Goal: Information Seeking & Learning: Learn about a topic

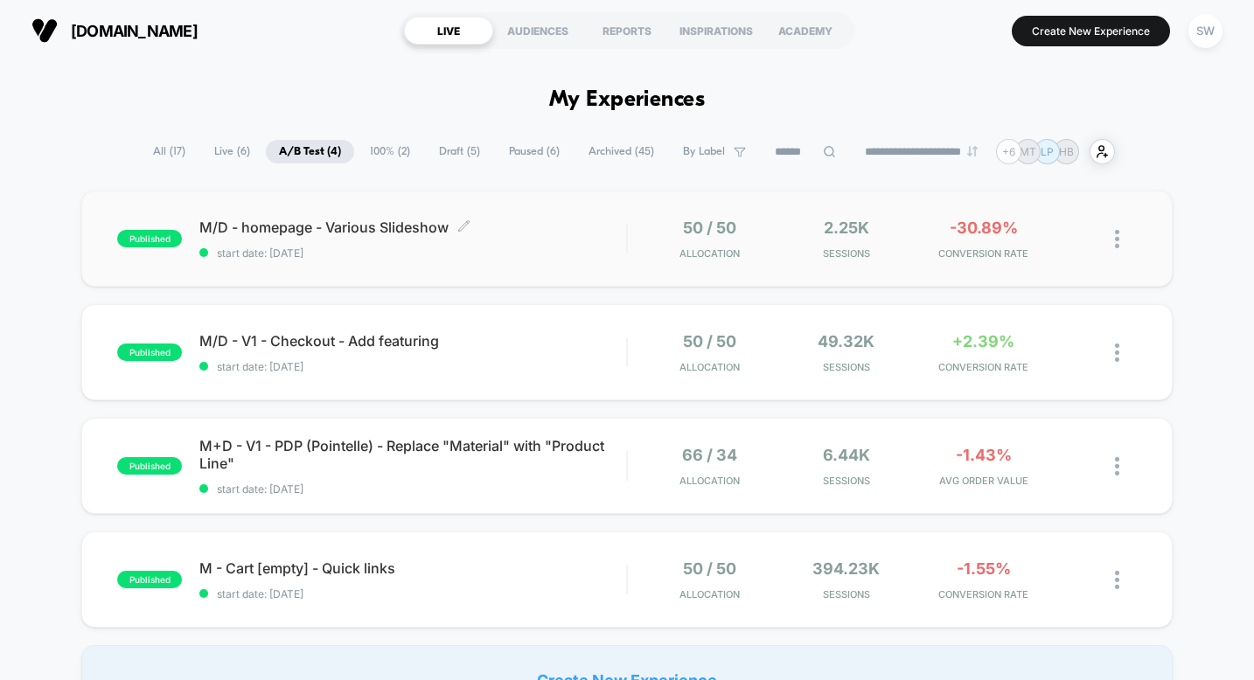
click at [573, 233] on span "M/D - homepage - Various Slideshow Click to edit experience details" at bounding box center [412, 227] width 427 height 17
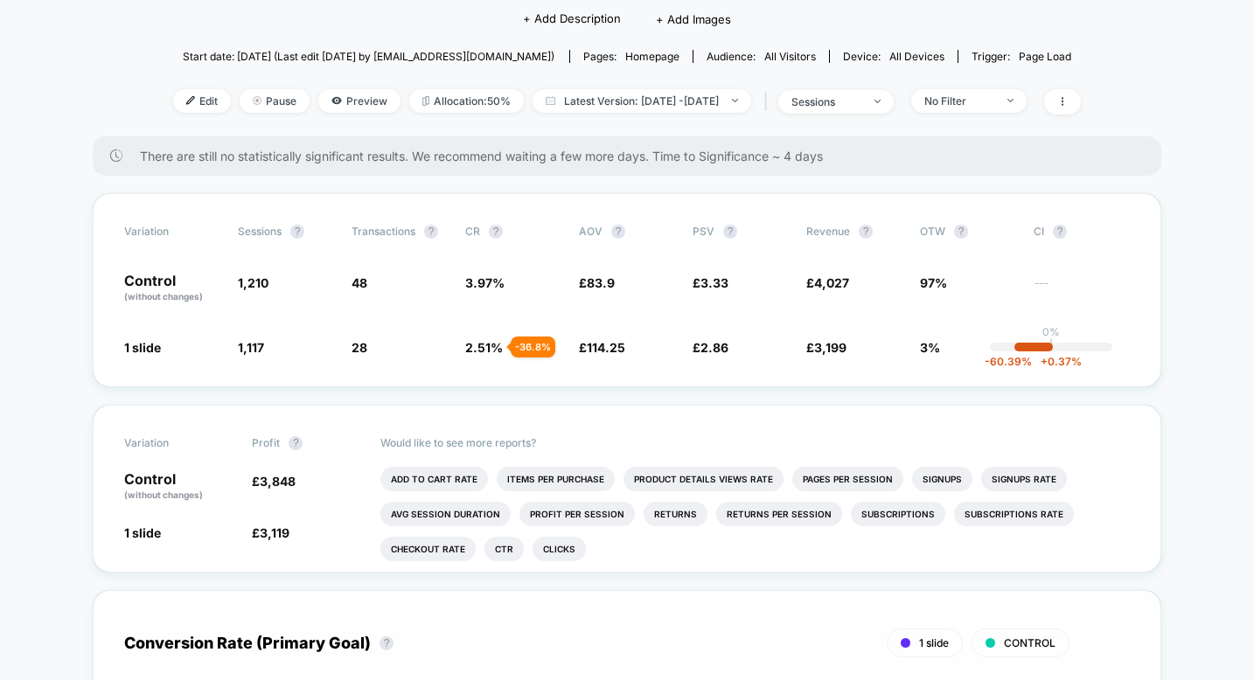
scroll to position [147, 0]
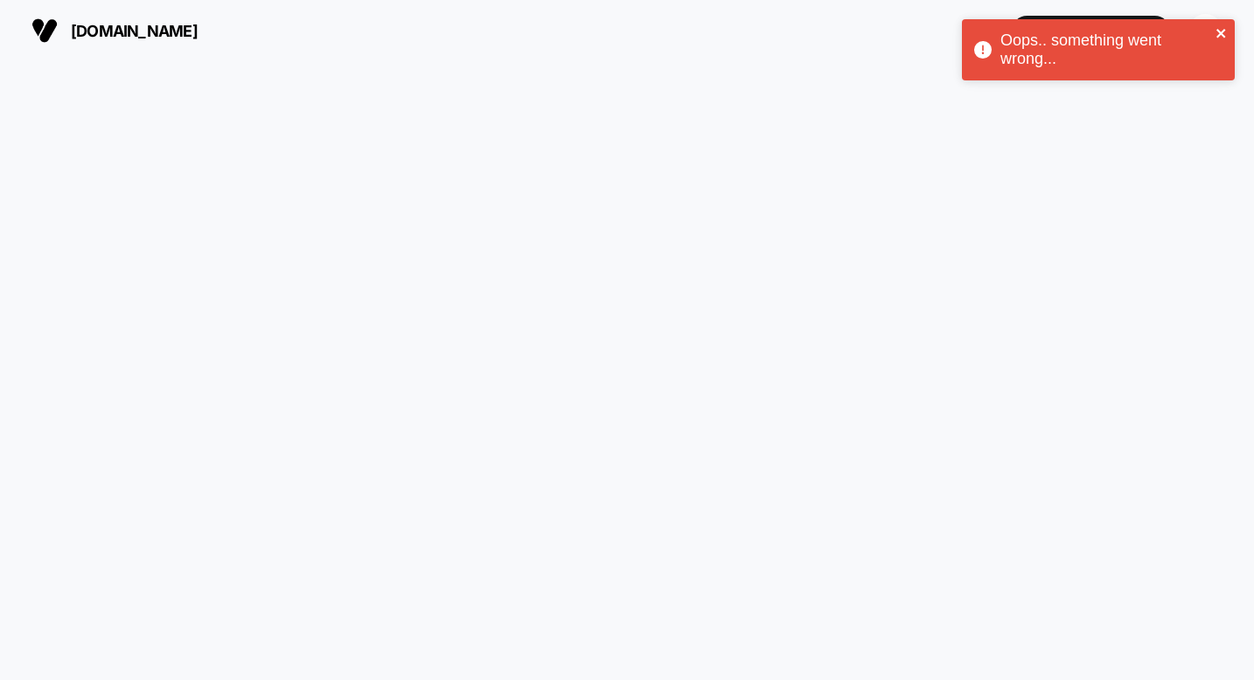
click at [1223, 33] on icon "close" at bounding box center [1222, 33] width 12 height 14
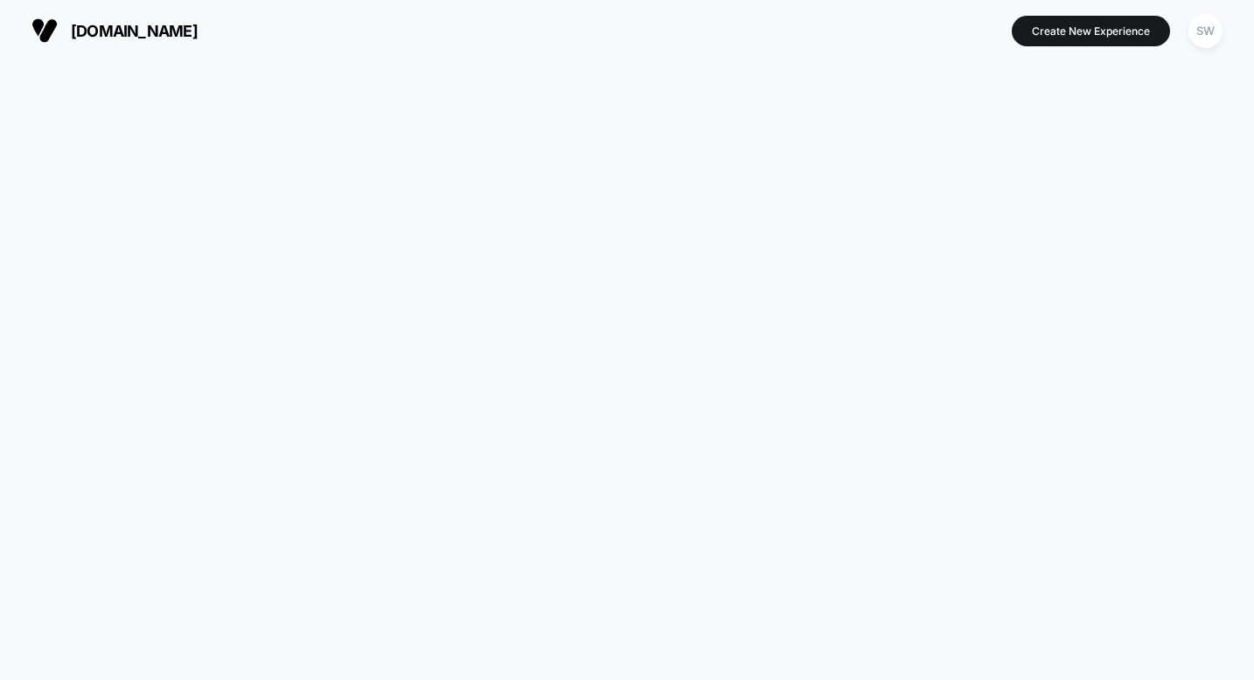
click at [170, 30] on span "organicbasics.com" at bounding box center [134, 31] width 127 height 18
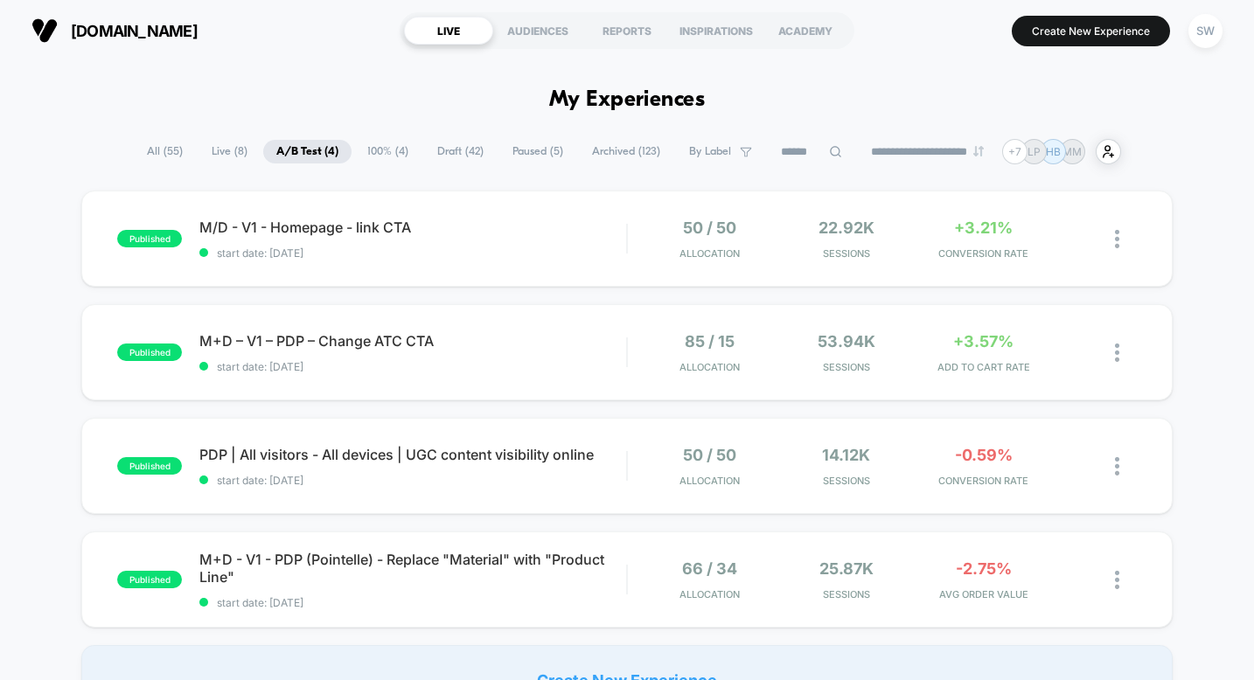
click at [381, 143] on span "100% ( 4 )" at bounding box center [387, 152] width 67 height 24
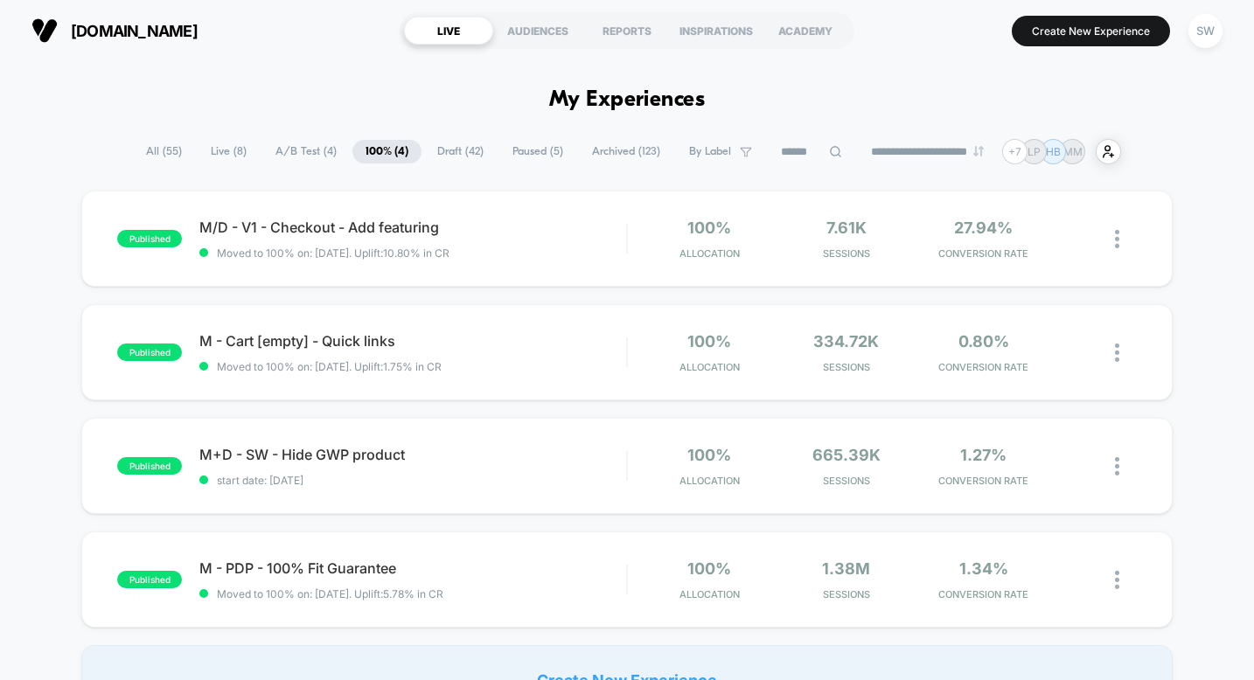
click at [303, 147] on span "A/B Test ( 4 )" at bounding box center [305, 152] width 87 height 24
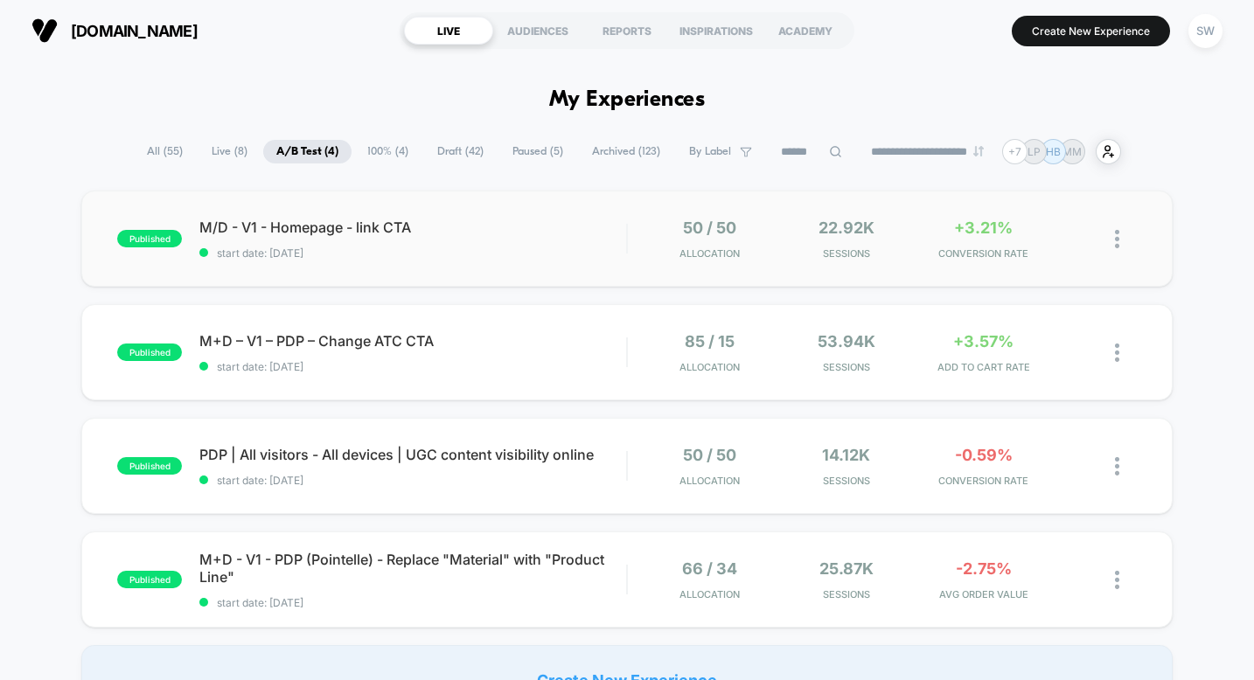
click at [561, 261] on div "published M/D - V1 - Homepage - link CTA start date: 20/08/2025 50 / 50 Allocat…" at bounding box center [626, 239] width 1091 height 96
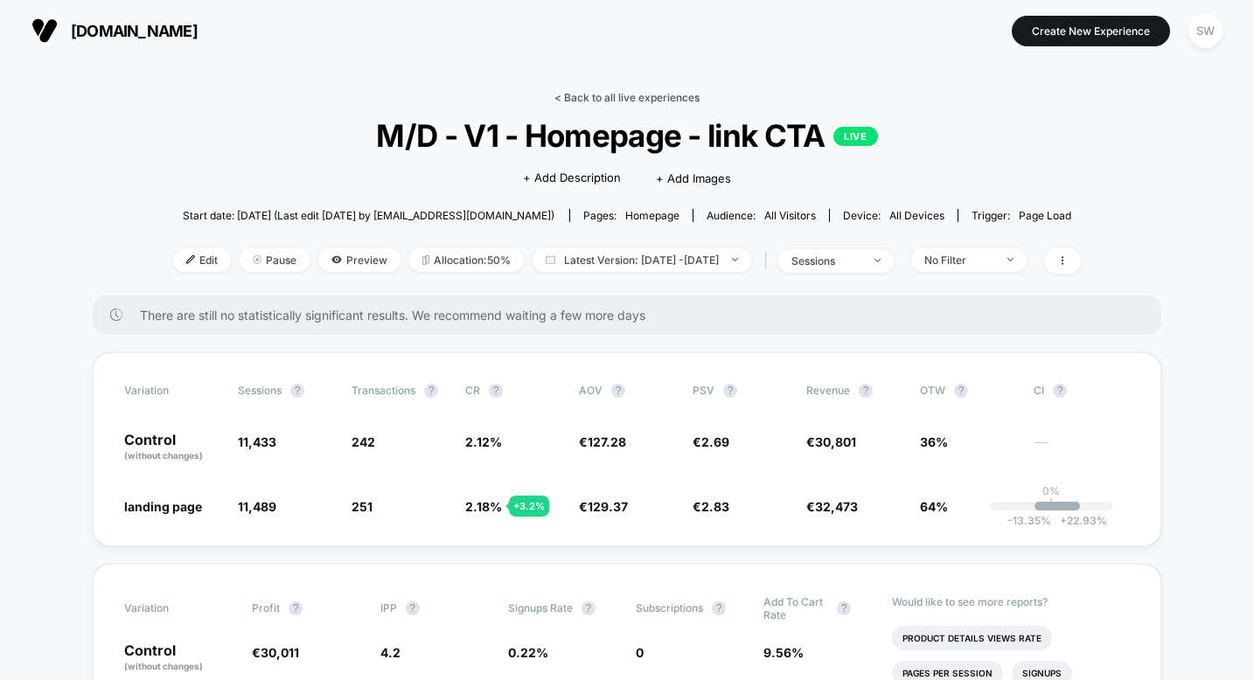
click at [584, 101] on link "< Back to all live experiences" at bounding box center [626, 97] width 145 height 13
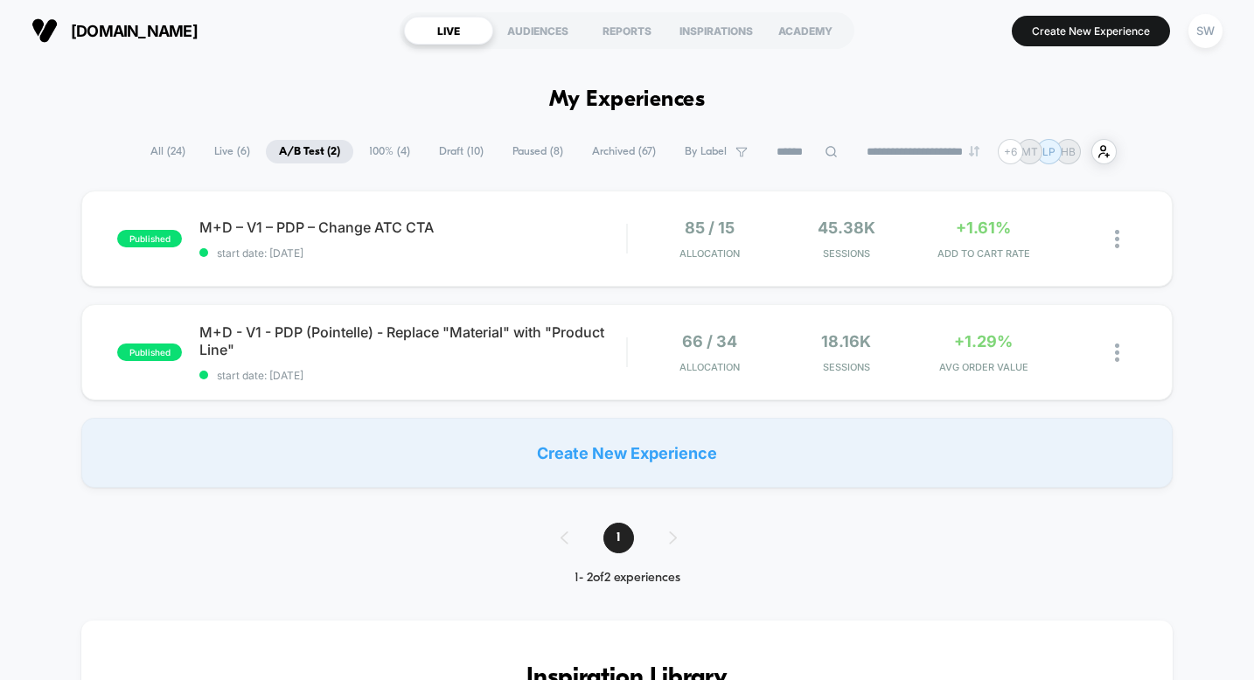
click at [444, 150] on span "Draft ( 10 )" at bounding box center [461, 152] width 71 height 24
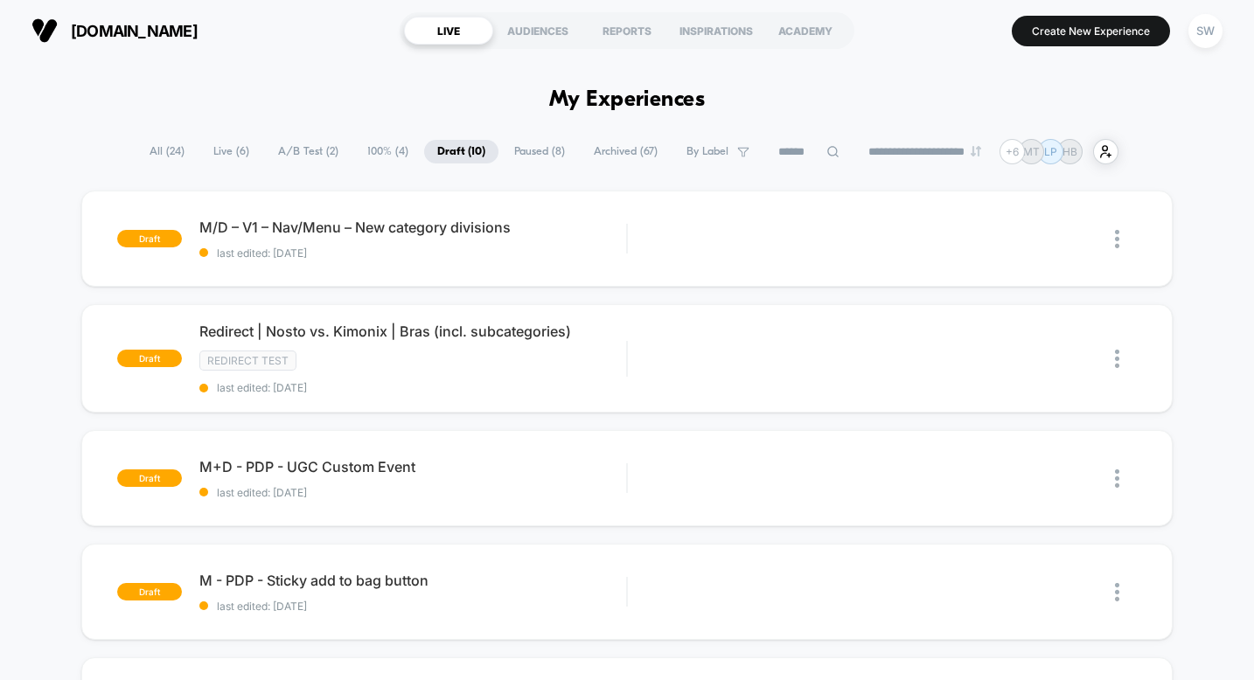
click at [826, 151] on icon at bounding box center [832, 151] width 13 height 13
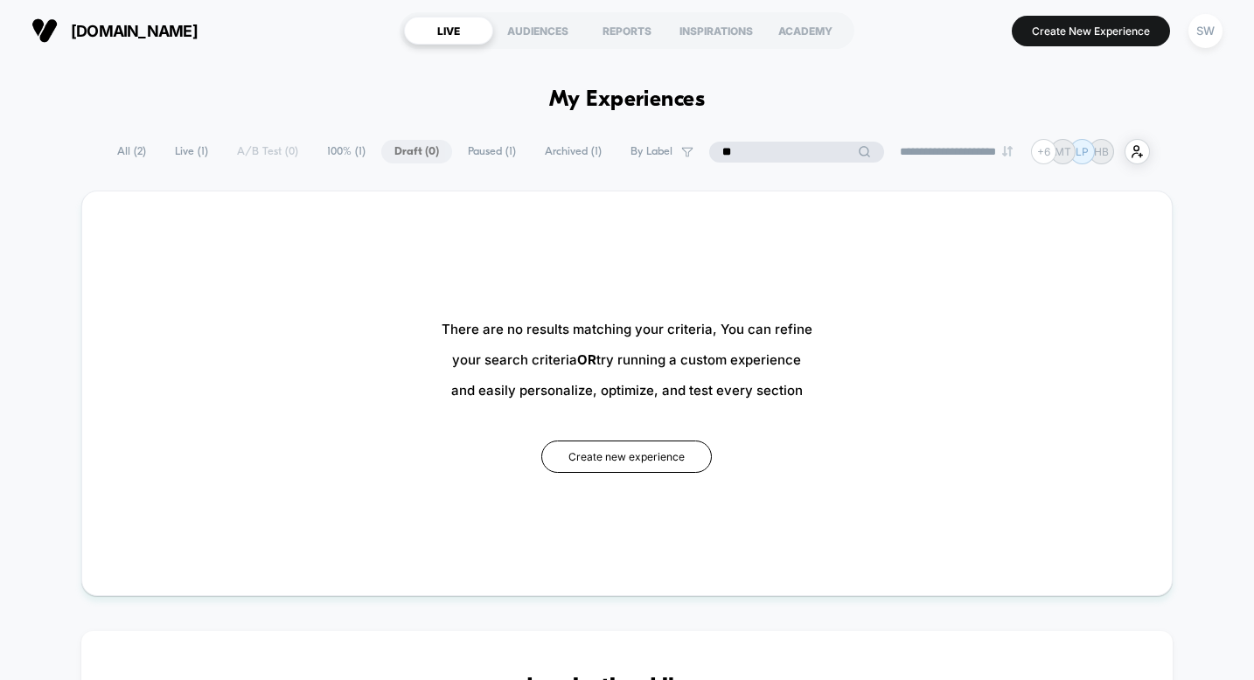
type input "*"
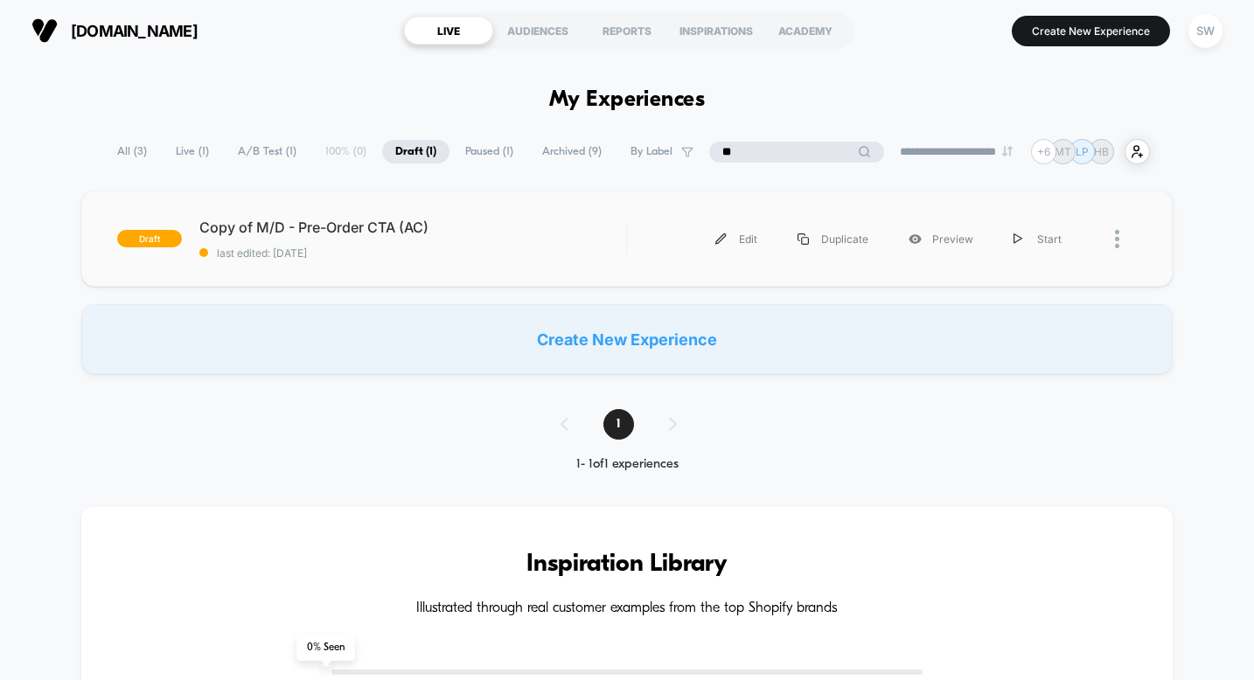
type input "*"
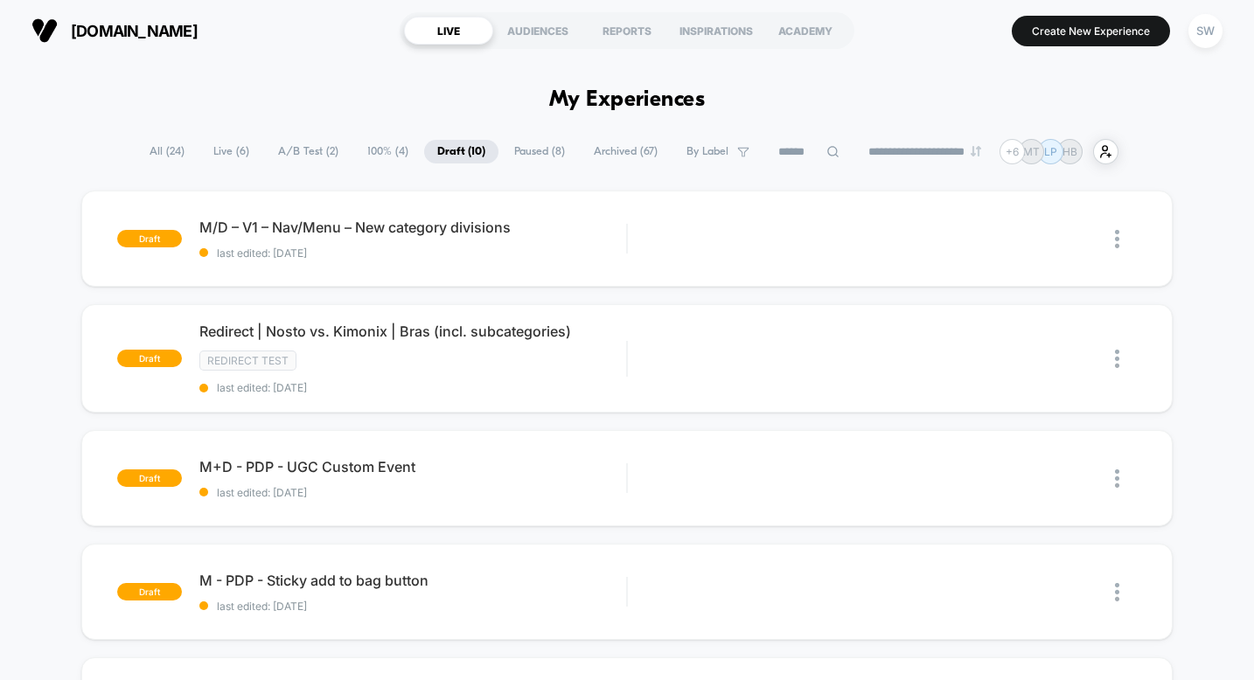
click at [501, 159] on span "Paused ( 8 )" at bounding box center [539, 152] width 77 height 24
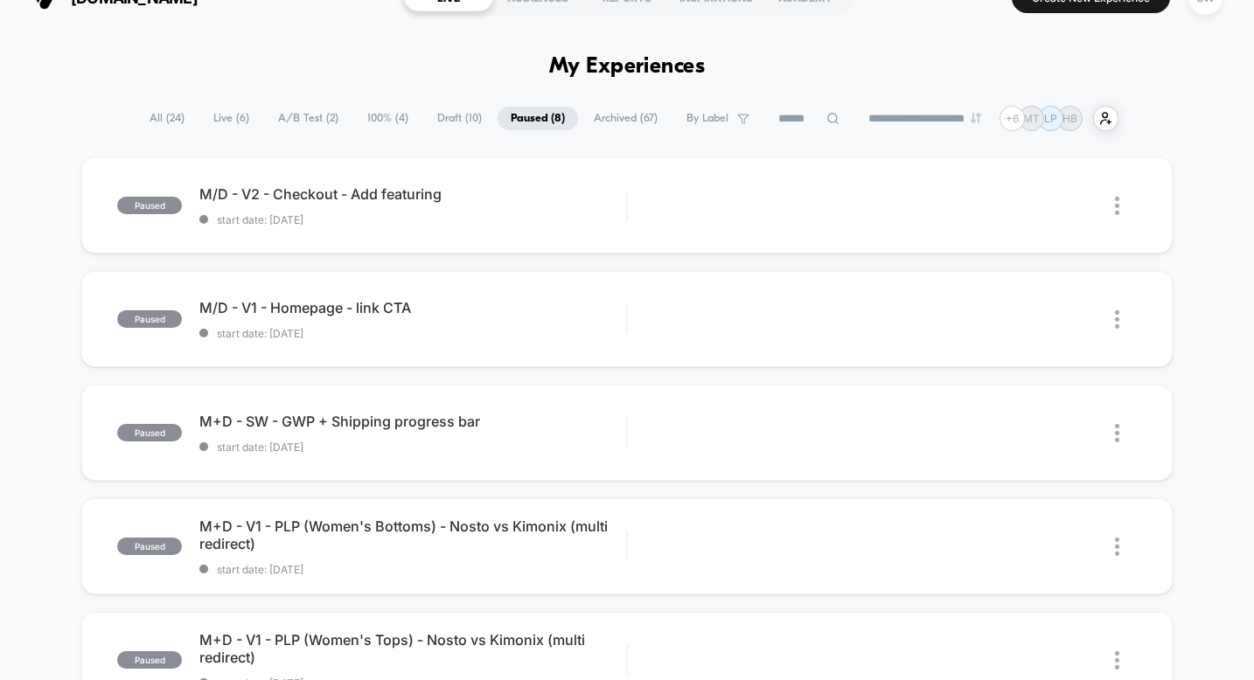
scroll to position [47, 0]
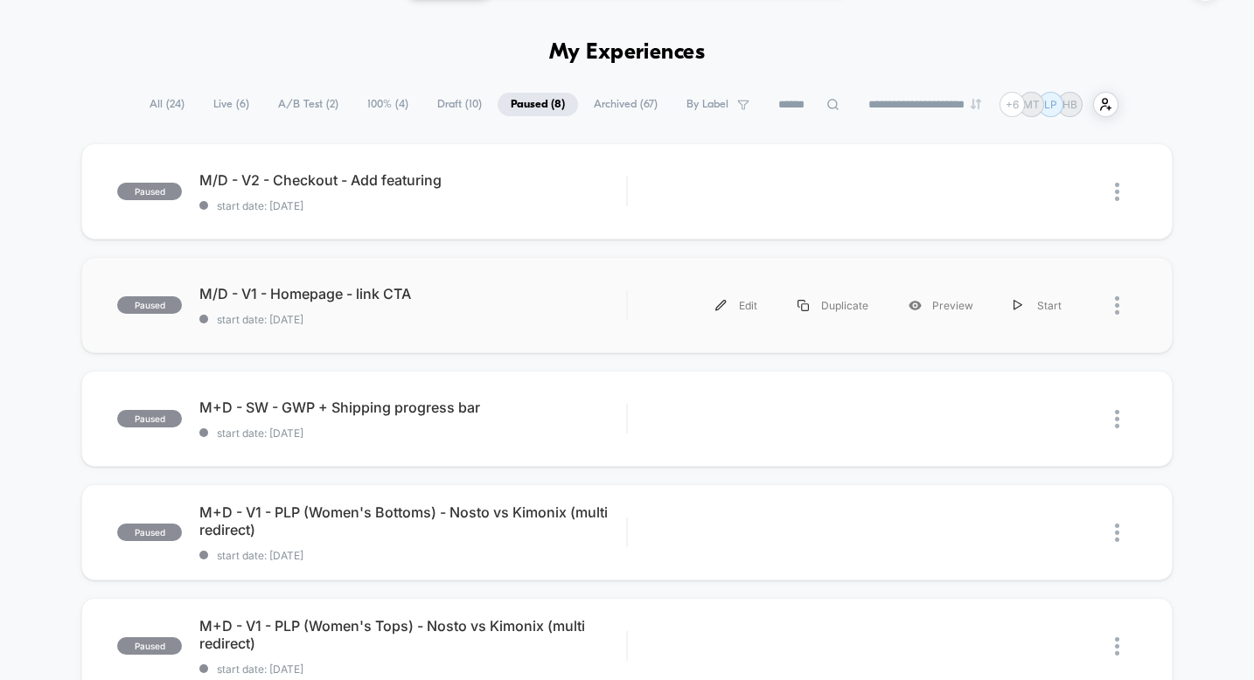
click at [546, 334] on div "paused M/D - V1 - Homepage - link CTA start date: [DATE] Edit Duplicate Preview…" at bounding box center [626, 305] width 1091 height 96
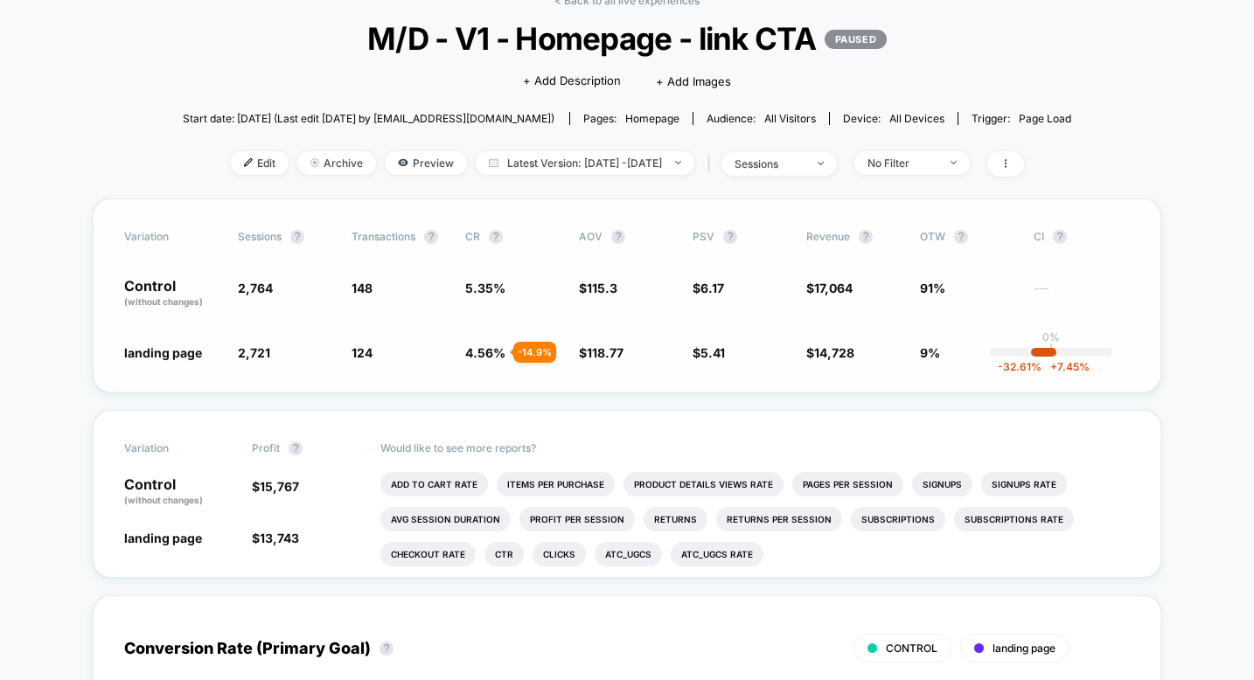
scroll to position [118, 0]
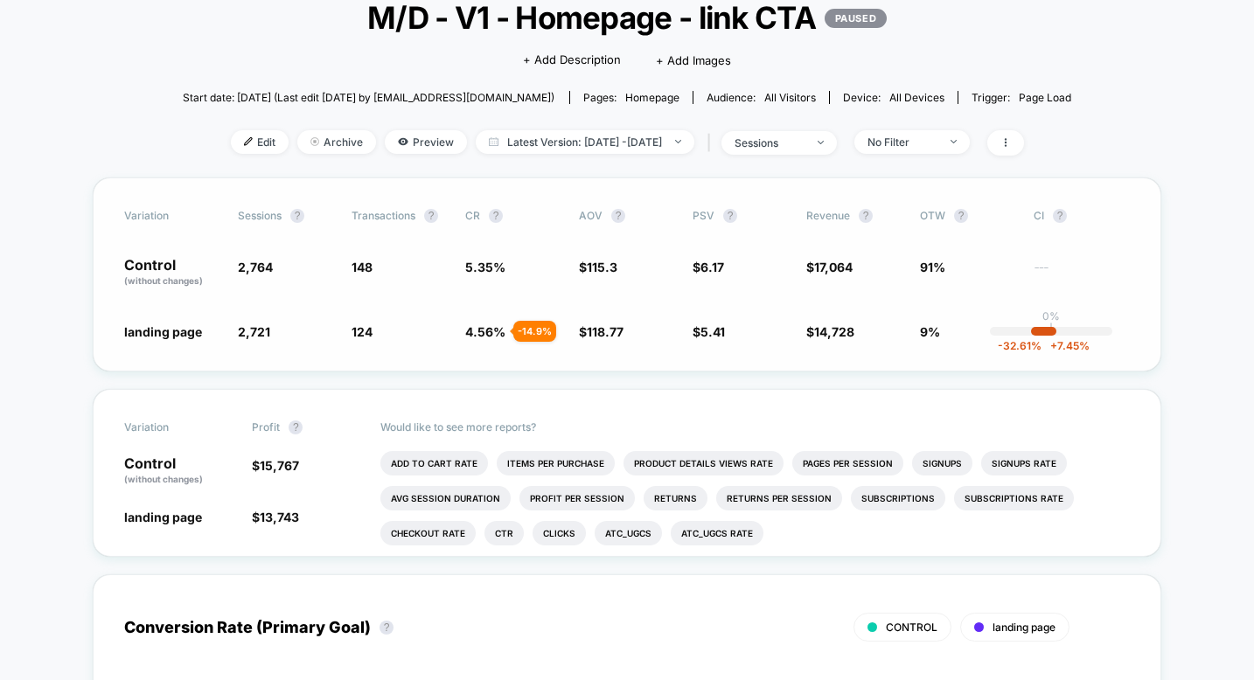
drag, startPoint x: 467, startPoint y: 258, endPoint x: 505, endPoint y: 259, distance: 38.5
click at [506, 259] on span "5.35 %" at bounding box center [513, 273] width 96 height 30
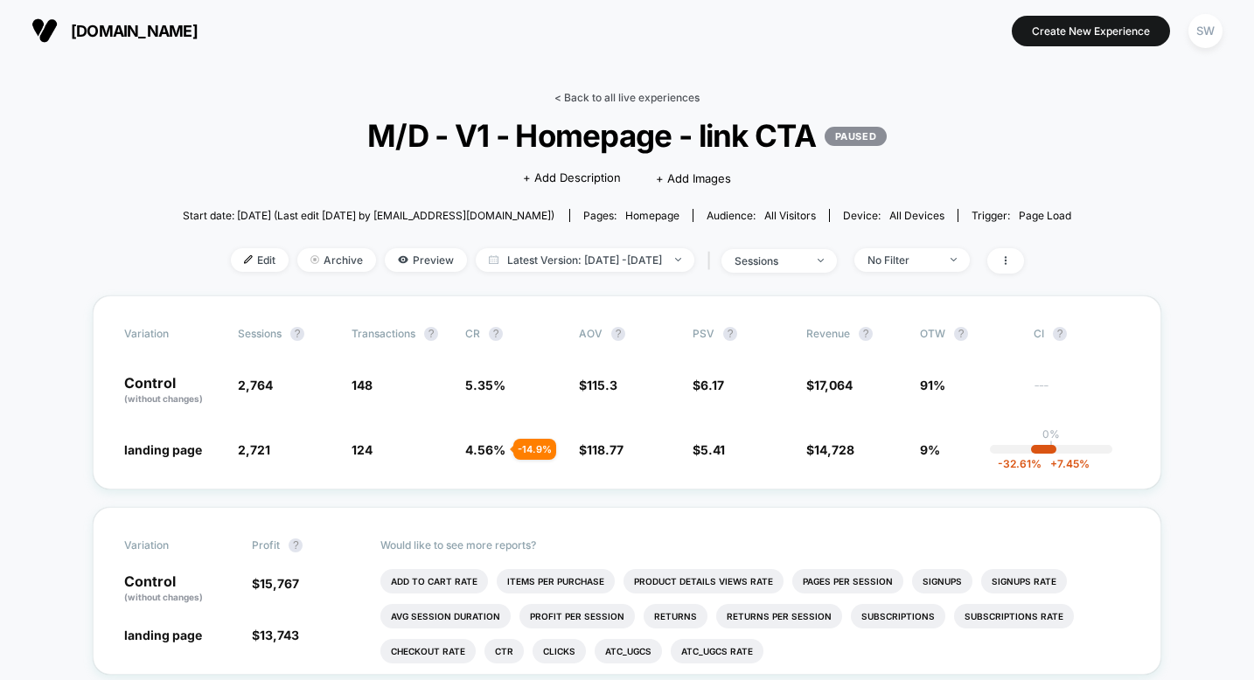
click at [631, 102] on link "< Back to all live experiences" at bounding box center [626, 97] width 145 height 13
